Goal: Task Accomplishment & Management: Manage account settings

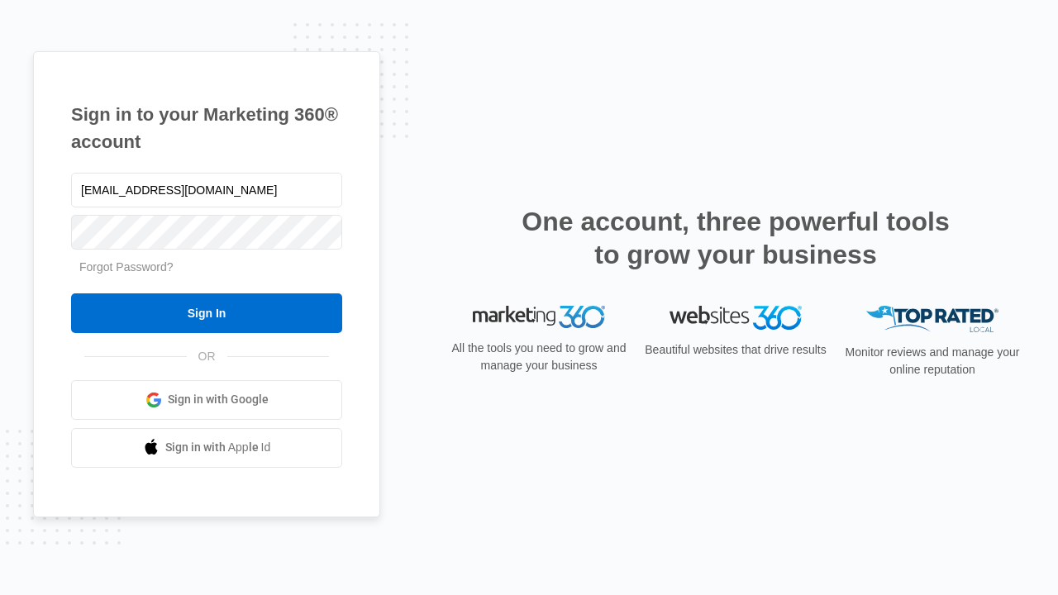
type input "[EMAIL_ADDRESS][DOMAIN_NAME]"
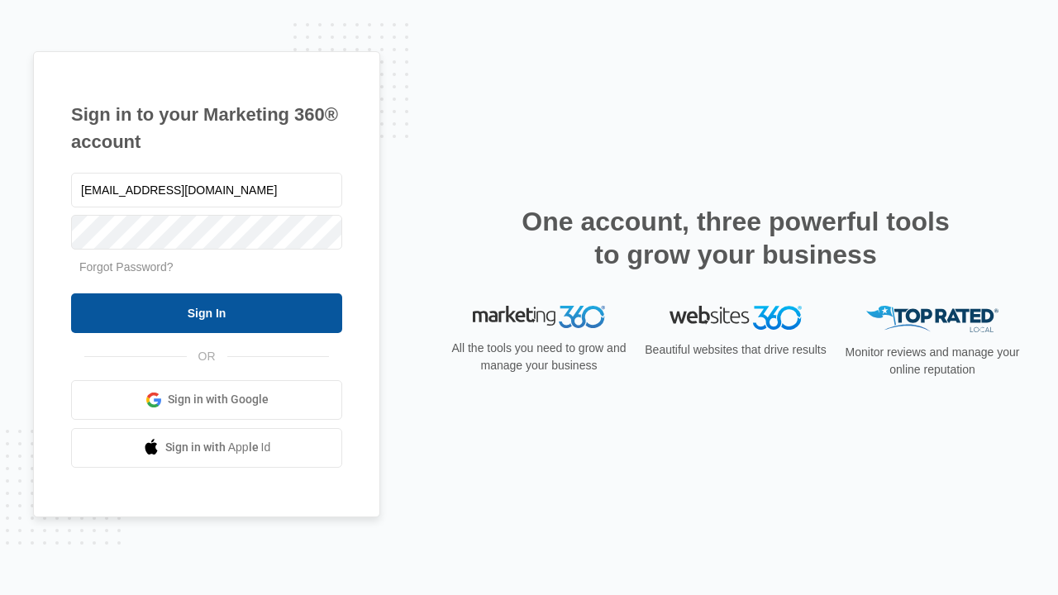
click at [207, 312] on input "Sign In" at bounding box center [206, 313] width 271 height 40
